Goal: Transaction & Acquisition: Purchase product/service

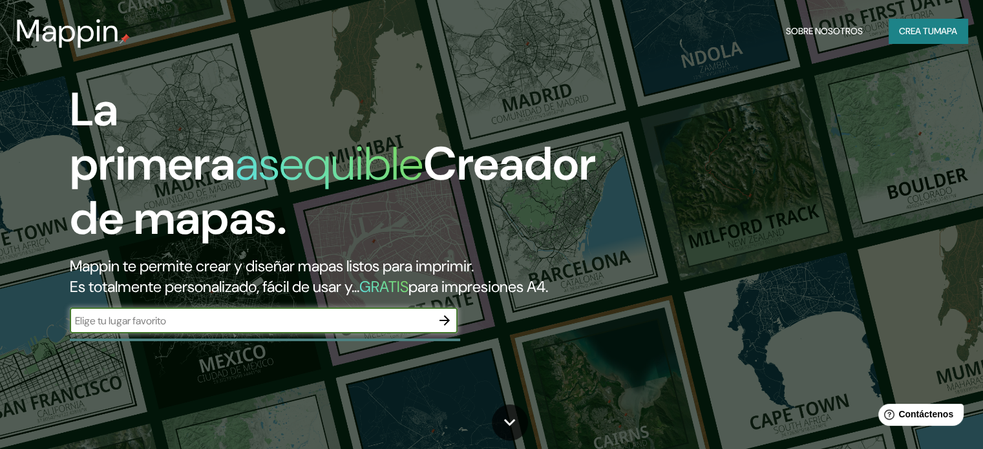
click at [176, 333] on div "​" at bounding box center [264, 321] width 388 height 26
click at [176, 328] on input "text" at bounding box center [251, 320] width 362 height 15
type input "MIRAFLORES AREQUIPA"
click at [439, 332] on button "button" at bounding box center [445, 321] width 26 height 26
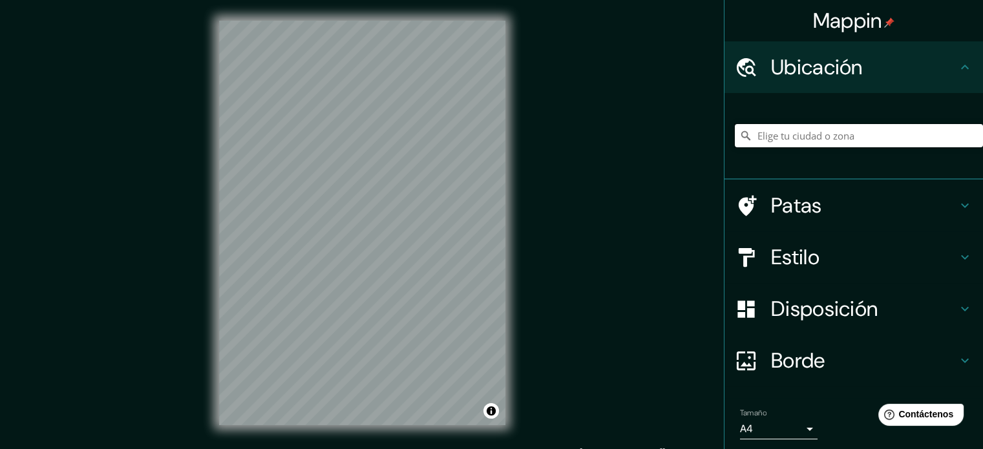
click at [801, 132] on input "Elige tu ciudad o zona" at bounding box center [859, 135] width 248 height 23
type input ","
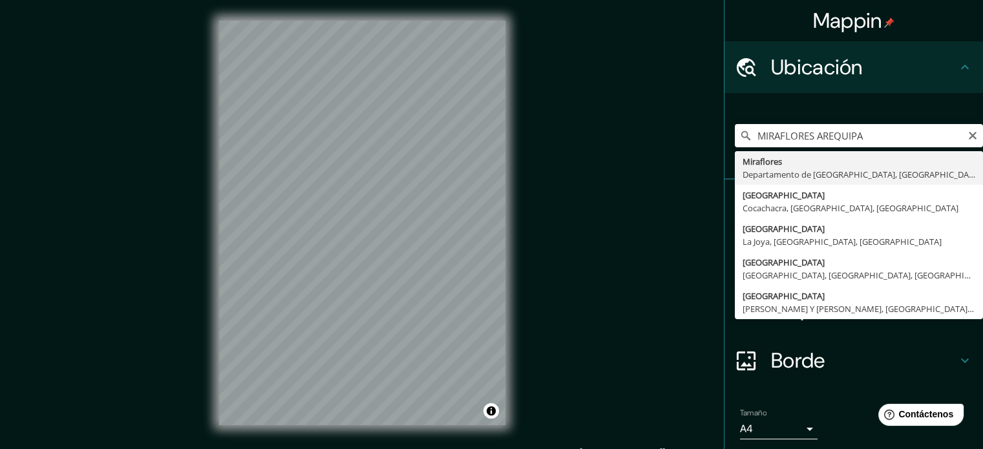
type input "[GEOGRAPHIC_DATA], [GEOGRAPHIC_DATA], [GEOGRAPHIC_DATA]"
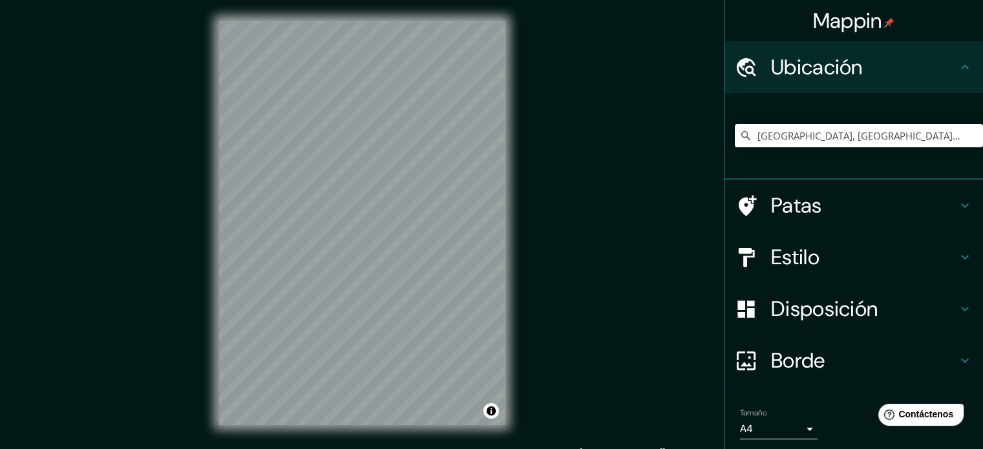
click at [801, 207] on font "Patas" at bounding box center [796, 205] width 51 height 27
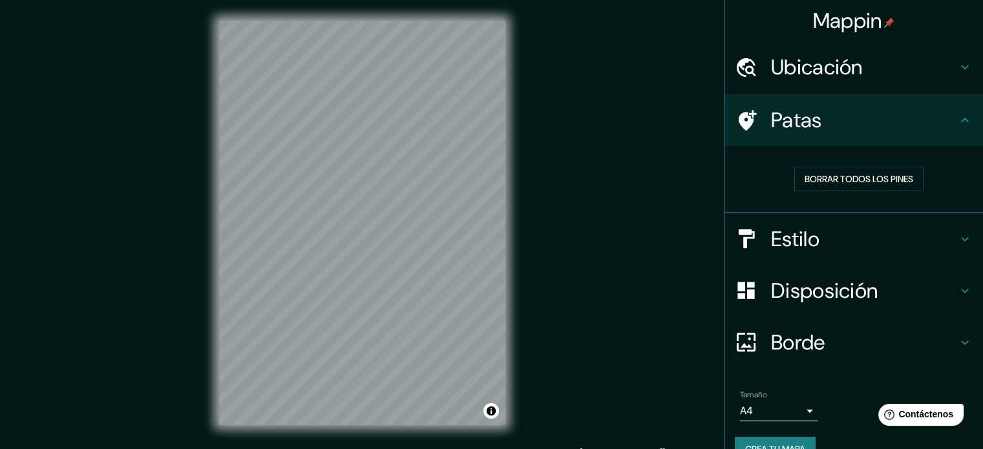
click at [845, 235] on h4 "Estilo" at bounding box center [864, 239] width 186 height 26
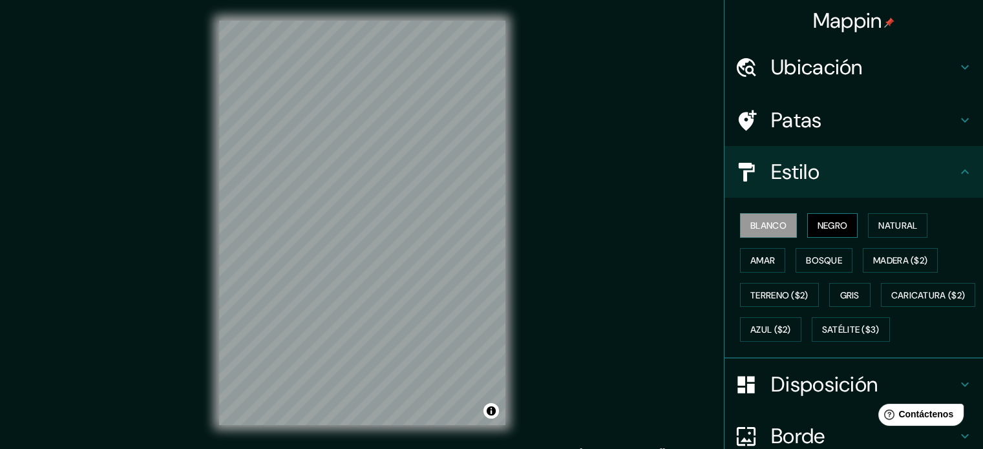
click at [825, 223] on font "Negro" at bounding box center [832, 226] width 30 height 12
click at [878, 222] on font "Natural" at bounding box center [897, 226] width 39 height 12
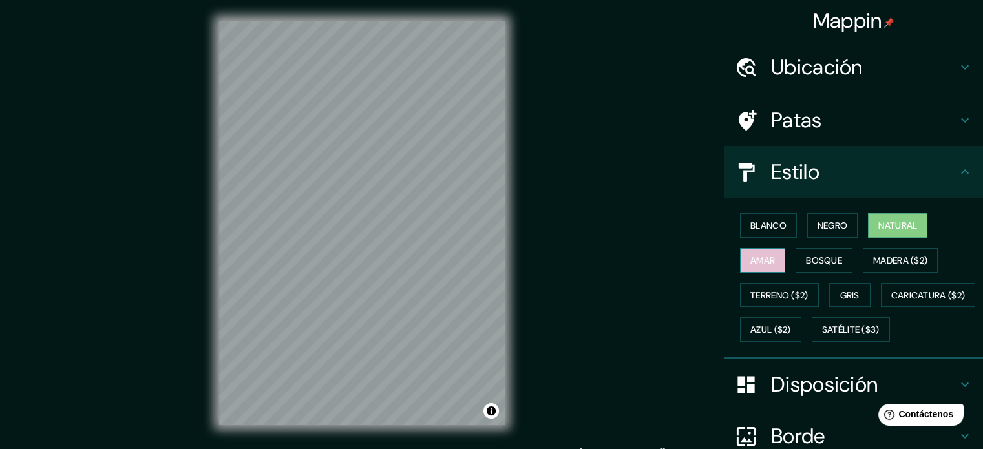
click at [759, 253] on font "Amar" at bounding box center [762, 260] width 25 height 17
click at [806, 256] on font "Bosque" at bounding box center [824, 261] width 36 height 12
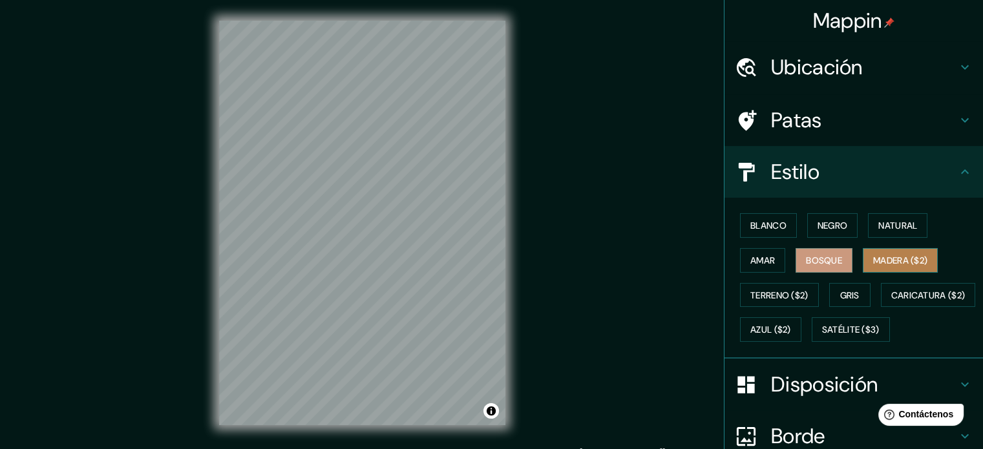
click at [873, 257] on font "Madera ($2)" at bounding box center [900, 261] width 54 height 12
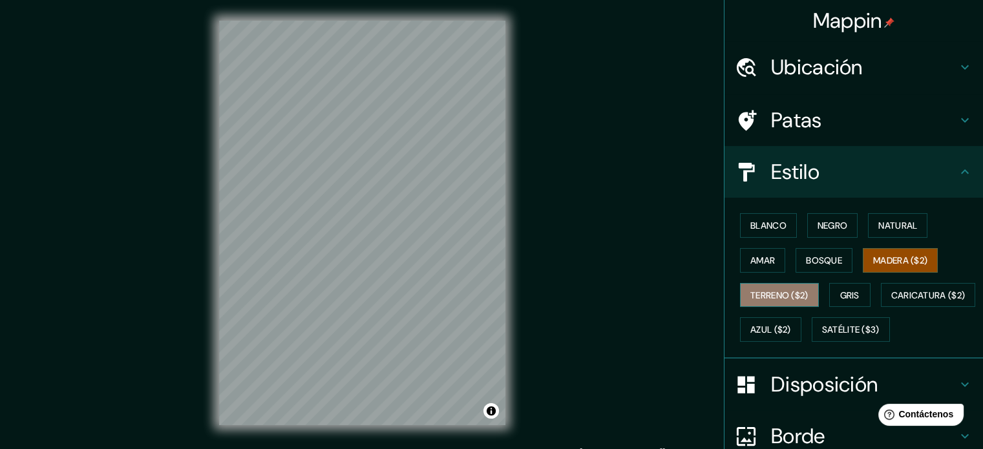
click at [787, 292] on font "Terreno ($2)" at bounding box center [779, 296] width 58 height 12
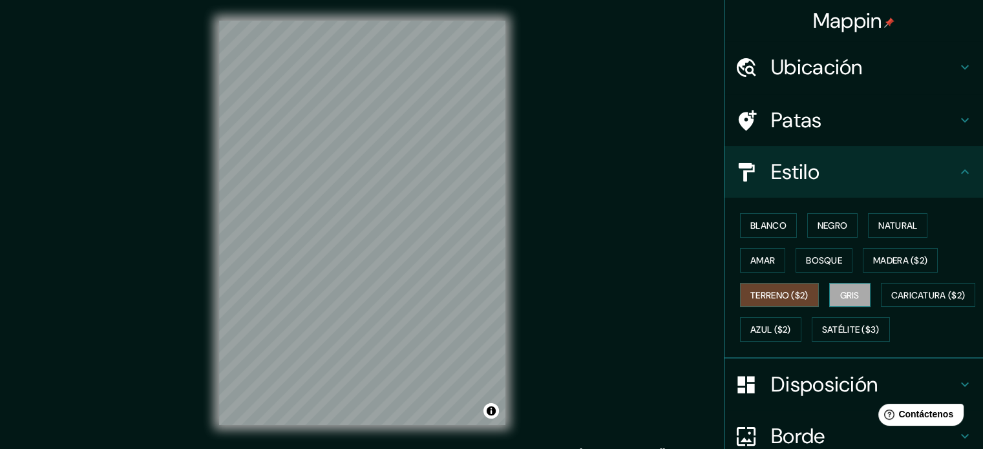
click at [840, 290] on font "Gris" at bounding box center [849, 296] width 19 height 12
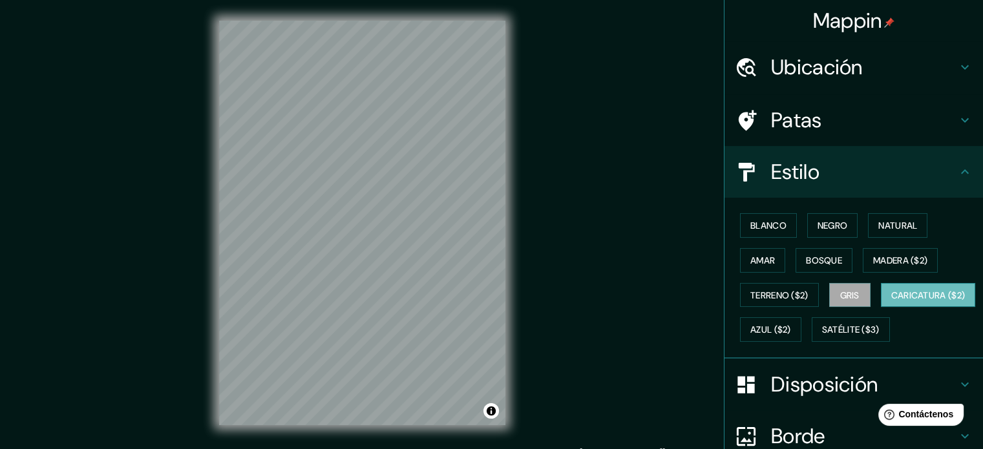
click at [891, 301] on font "Caricatura ($2)" at bounding box center [928, 296] width 74 height 12
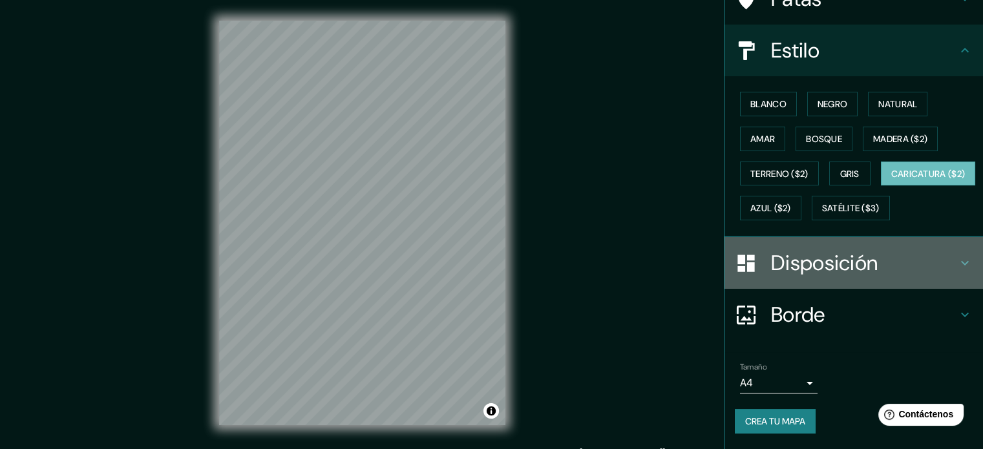
click at [848, 262] on font "Disposición" at bounding box center [824, 262] width 107 height 27
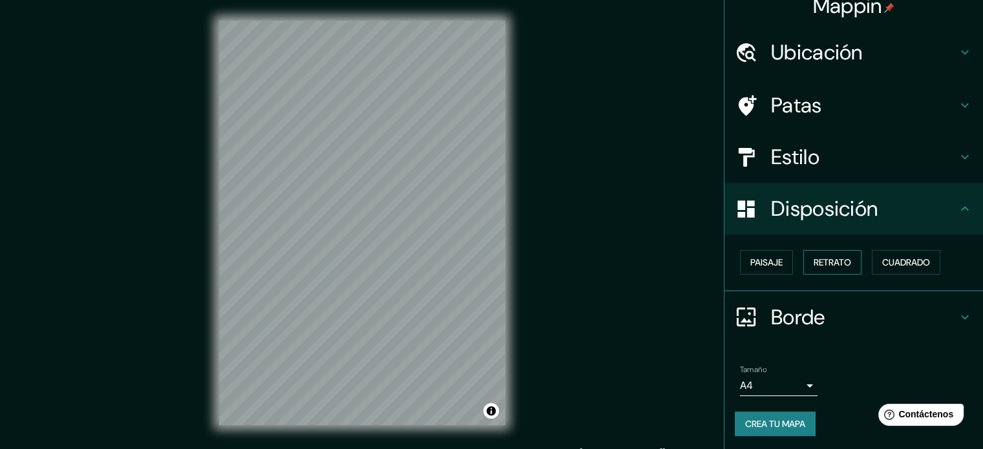
scroll to position [16, 0]
click at [892, 266] on font "Cuadrado" at bounding box center [906, 262] width 48 height 12
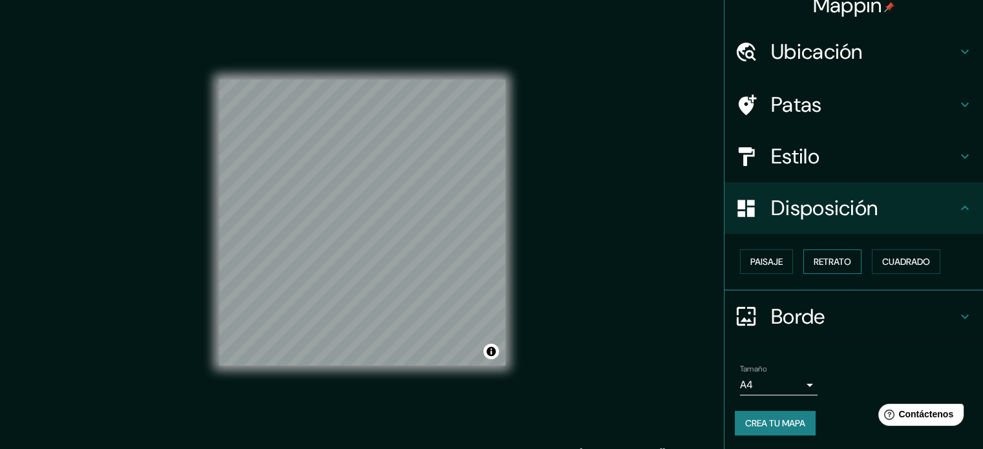
click at [827, 266] on font "Retrato" at bounding box center [832, 262] width 37 height 12
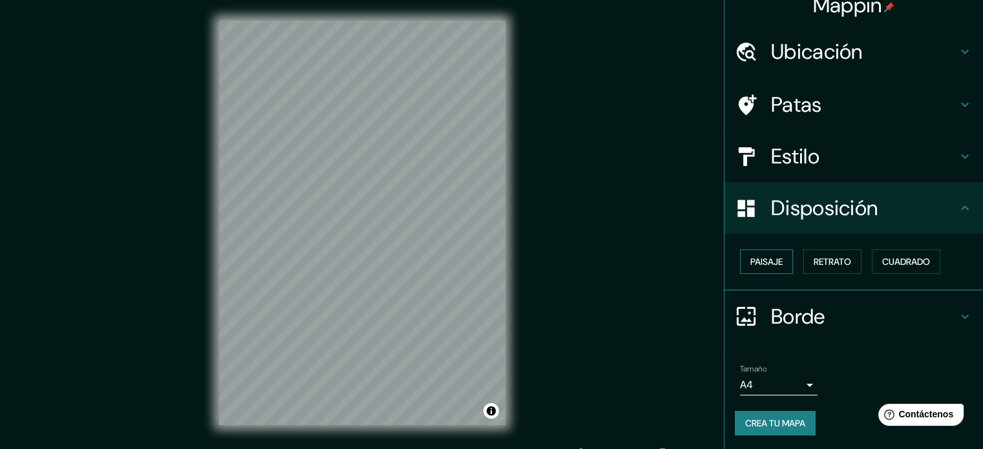
click at [770, 266] on font "Paisaje" at bounding box center [766, 262] width 32 height 12
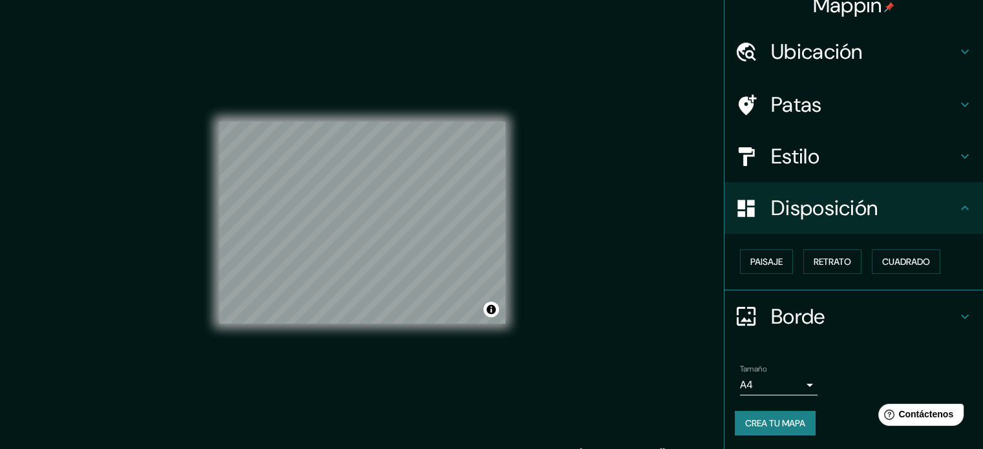
click at [832, 317] on h4 "Borde" at bounding box center [864, 317] width 186 height 26
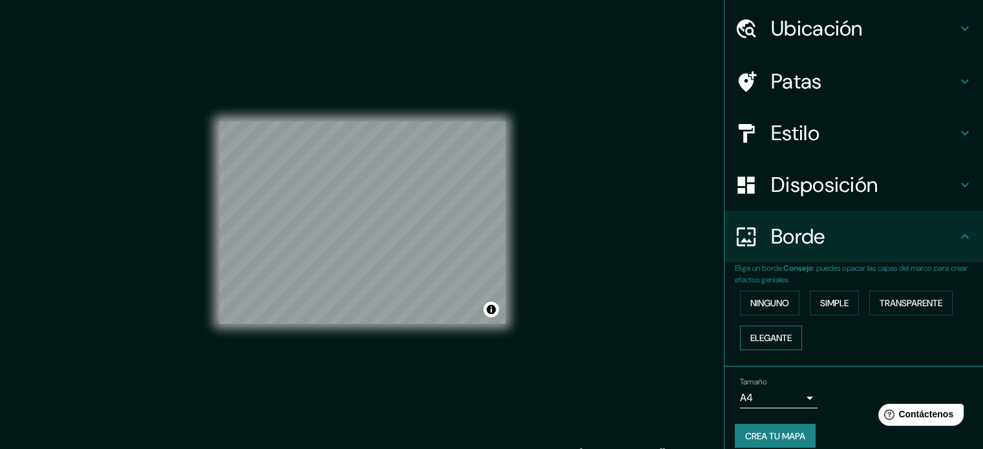
scroll to position [52, 0]
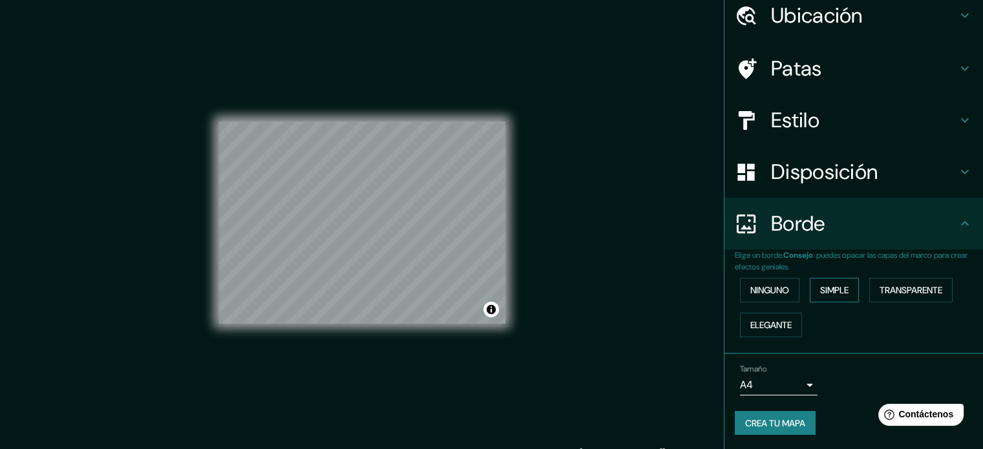
click at [835, 286] on font "Simple" at bounding box center [834, 290] width 28 height 12
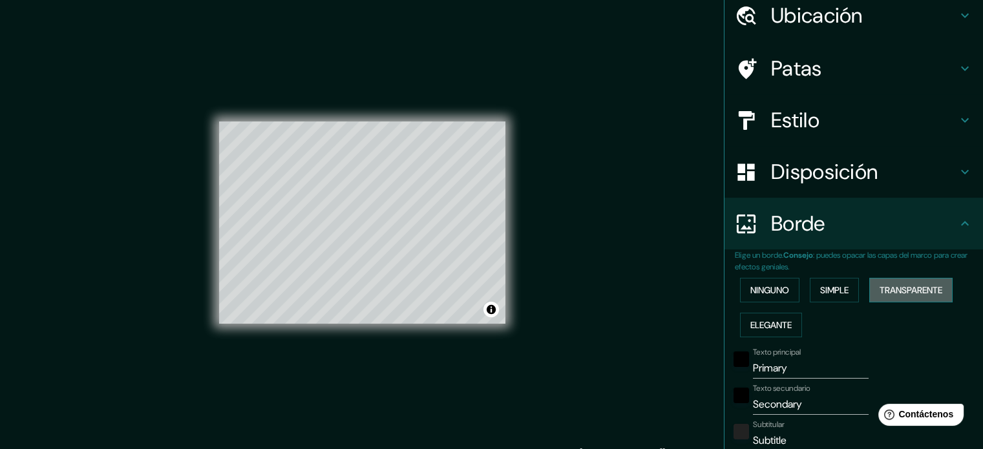
click at [880, 284] on font "Transparente" at bounding box center [911, 290] width 63 height 12
click at [765, 321] on font "Elegante" at bounding box center [770, 325] width 41 height 12
click at [777, 289] on font "Ninguno" at bounding box center [769, 290] width 39 height 12
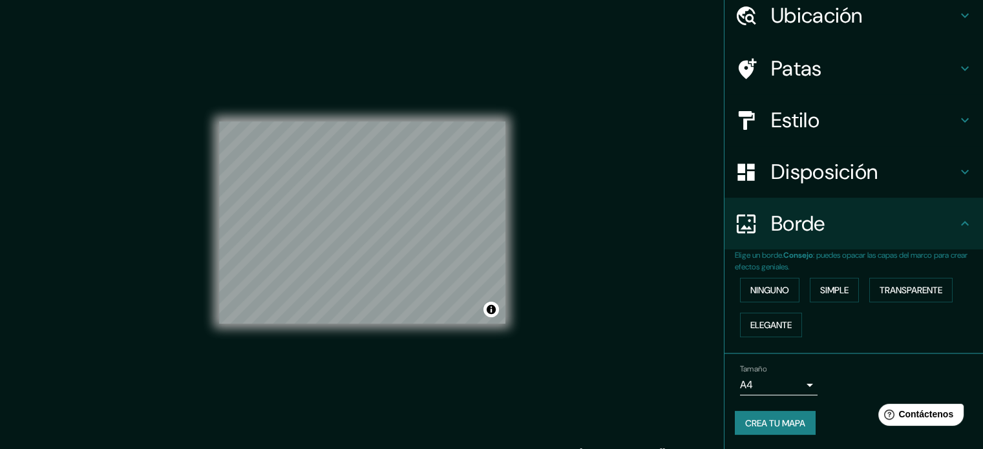
scroll to position [17, 0]
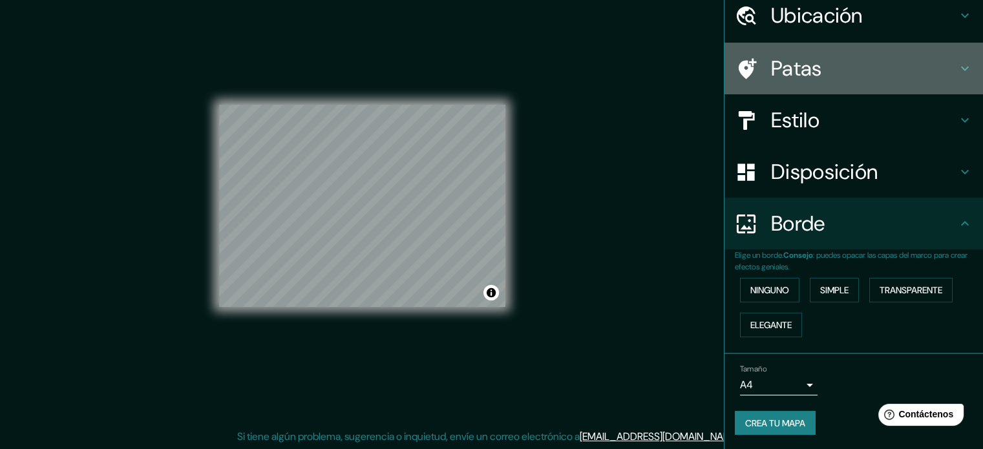
click at [830, 63] on h4 "Patas" at bounding box center [864, 69] width 186 height 26
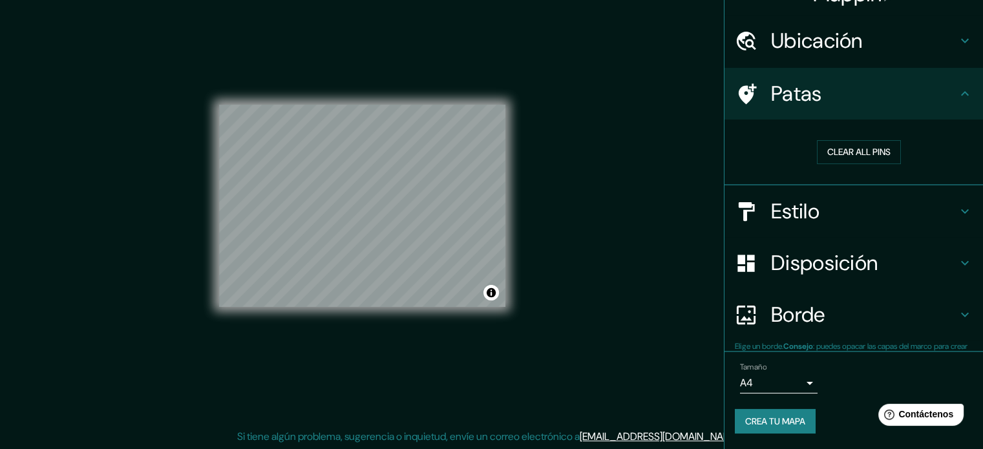
scroll to position [26, 0]
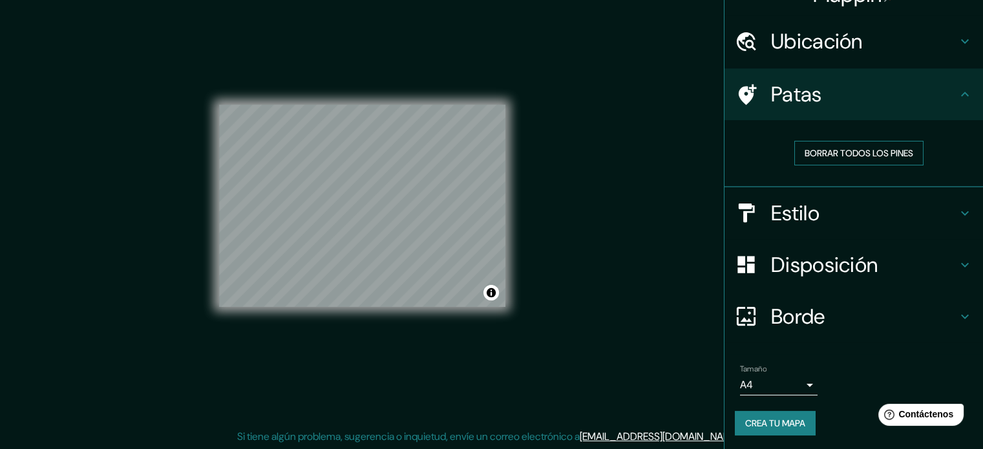
click at [850, 147] on font "Borrar todos los pines" at bounding box center [859, 153] width 109 height 12
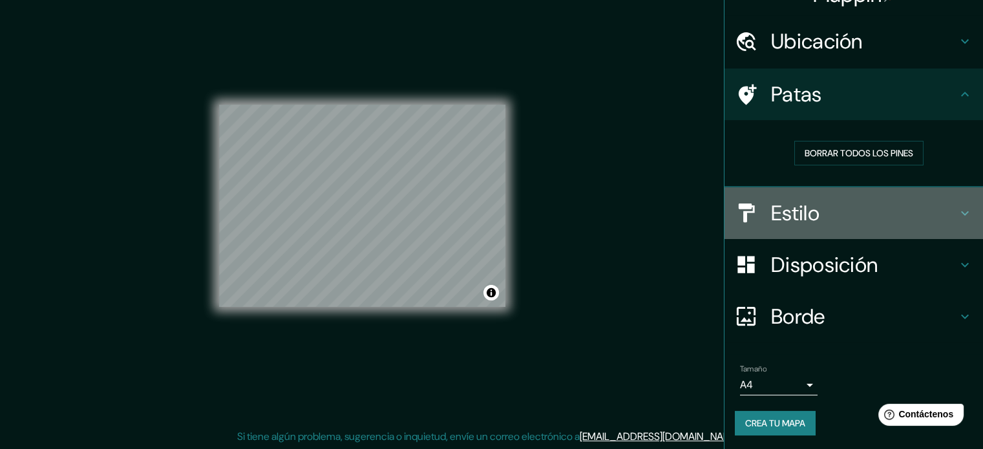
click at [796, 204] on font "Estilo" at bounding box center [795, 213] width 48 height 27
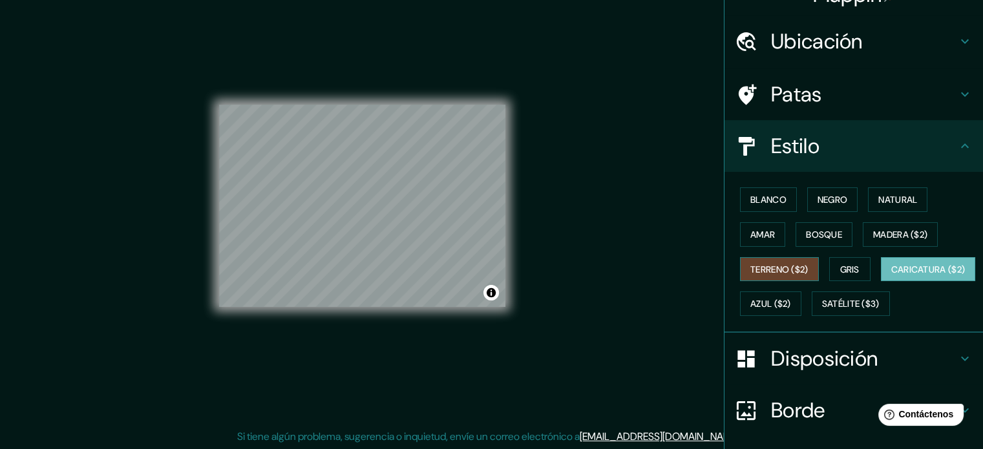
click at [788, 261] on font "Terreno ($2)" at bounding box center [779, 269] width 58 height 17
click at [806, 232] on font "Bosque" at bounding box center [824, 235] width 36 height 12
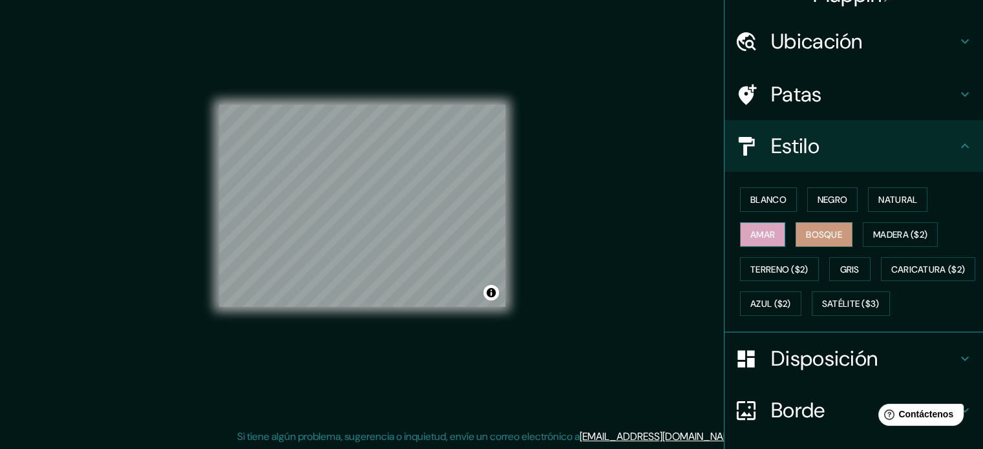
click at [750, 235] on font "Amar" at bounding box center [762, 235] width 25 height 12
click at [822, 310] on font "Satélite ($3)" at bounding box center [851, 305] width 58 height 12
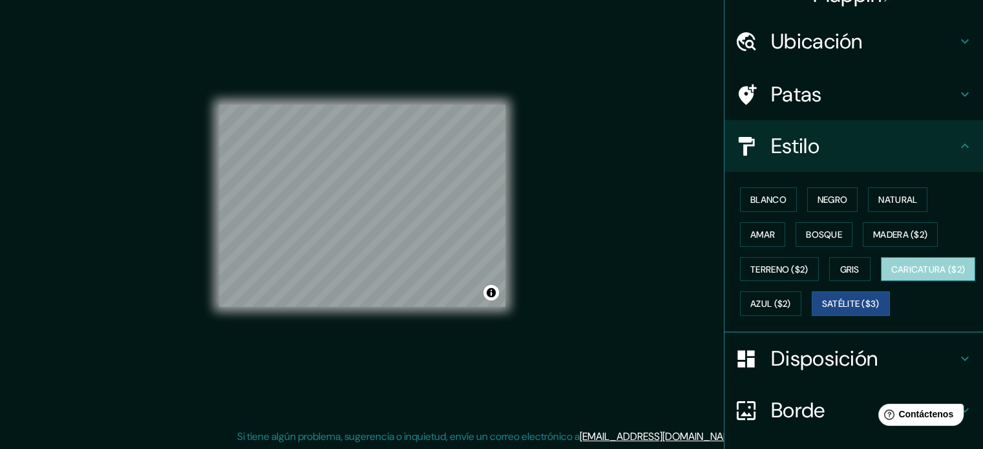
click at [891, 275] on font "Caricatura ($2)" at bounding box center [928, 270] width 74 height 12
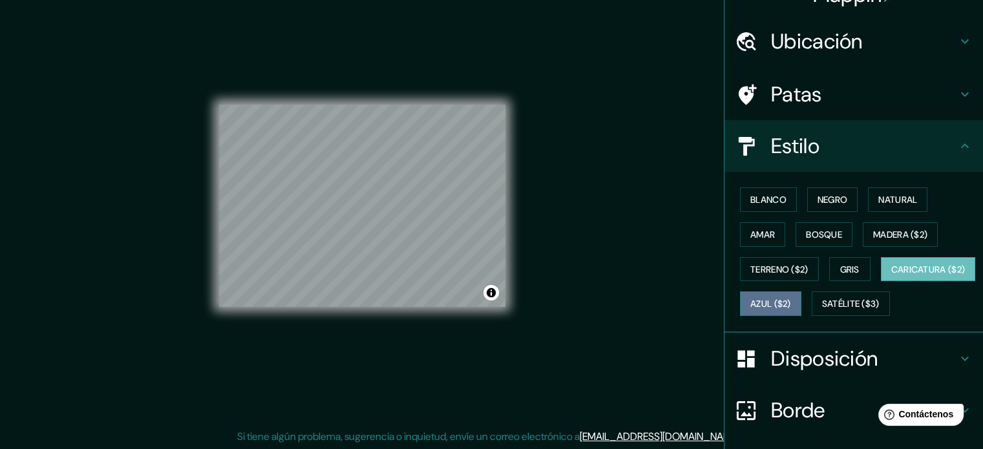
click at [791, 299] on font "Azul ($2)" at bounding box center [770, 305] width 41 height 12
